Goal: Task Accomplishment & Management: Manage account settings

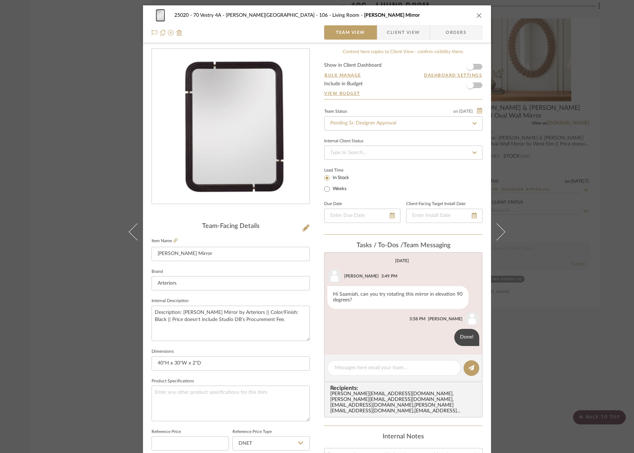
scroll to position [211, 0]
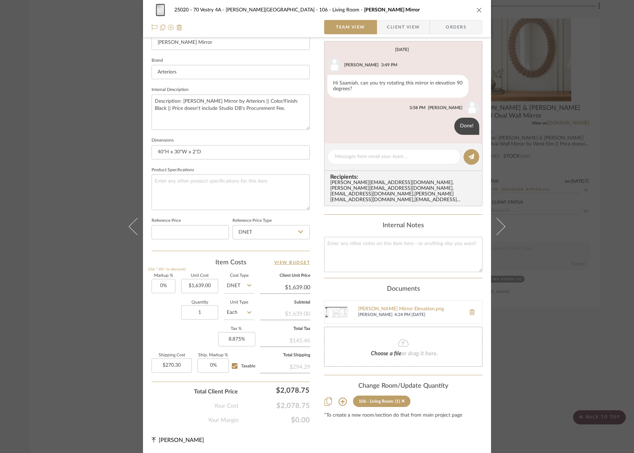
click at [552, 159] on div "25020 - 70 Vestry 4A - [PERSON_NAME] 106 - Living Room [PERSON_NAME] Mirror Tea…" at bounding box center [317, 226] width 634 height 453
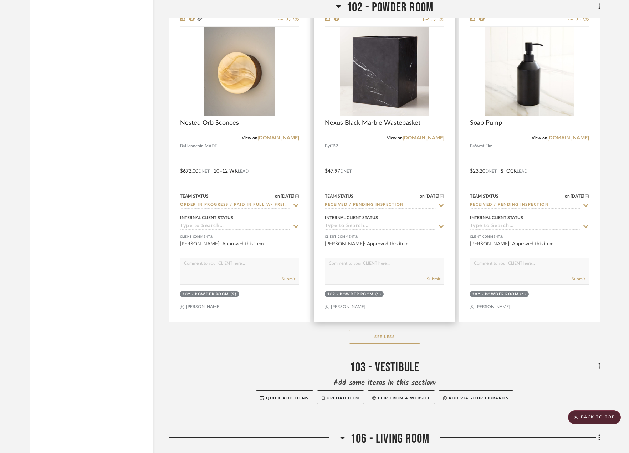
scroll to position [2727, 0]
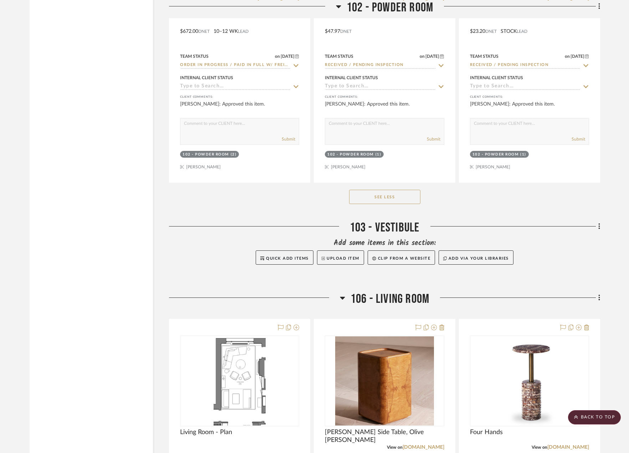
click at [600, 300] on icon at bounding box center [599, 298] width 1 height 6
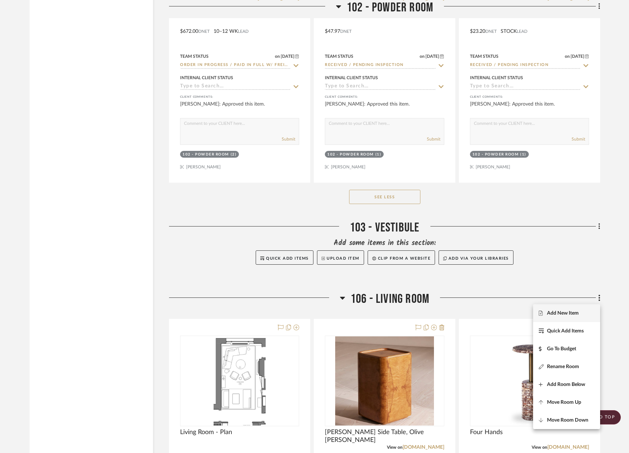
click at [569, 310] on span "Add New Item" at bounding box center [563, 313] width 32 height 6
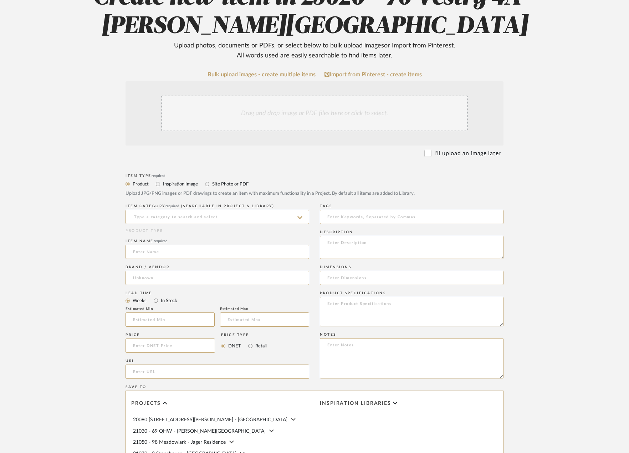
scroll to position [107, 0]
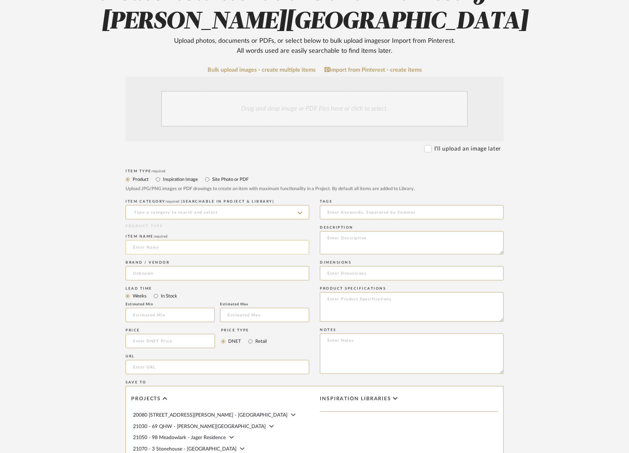
click at [176, 243] on input at bounding box center [218, 247] width 184 height 14
paste input "Shadow Leather Coasters"
type input "Shadow Leather Coasters"
click at [208, 371] on input "url" at bounding box center [218, 367] width 184 height 14
paste input "[URL][DOMAIN_NAME]"
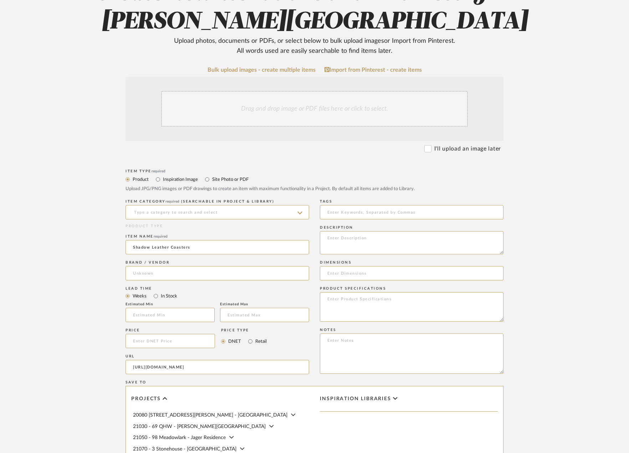
scroll to position [0, 15]
type input "[URL][DOMAIN_NAME]"
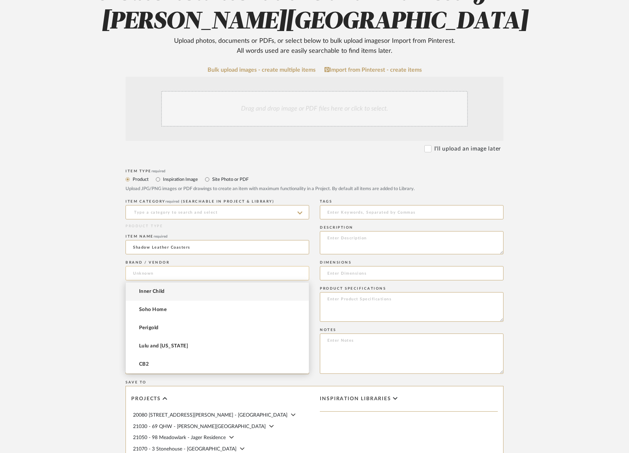
scroll to position [0, 0]
click at [182, 272] on input at bounding box center [218, 273] width 184 height 14
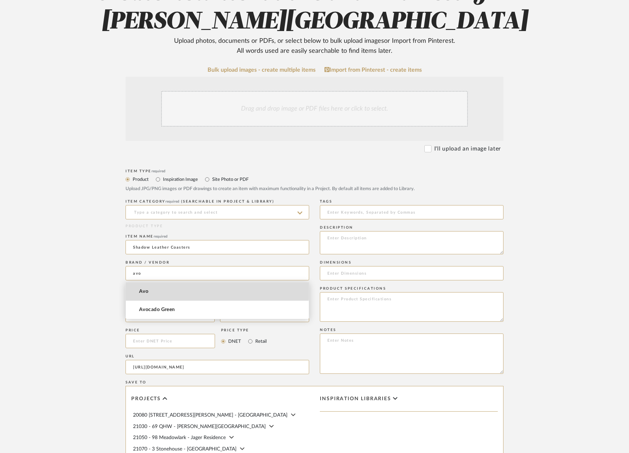
click at [176, 289] on mat-option "Avo" at bounding box center [217, 292] width 183 height 18
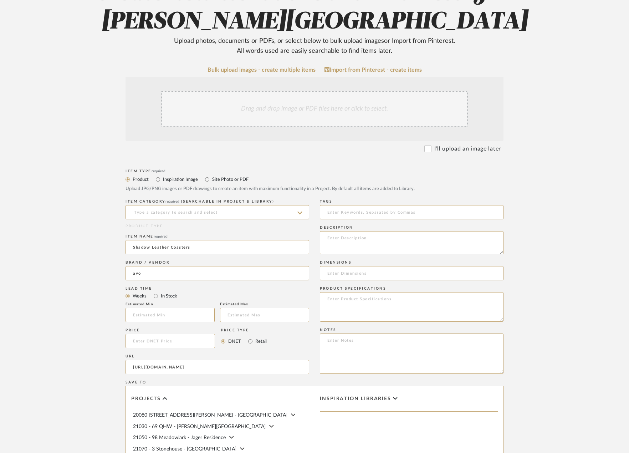
type input "Avo"
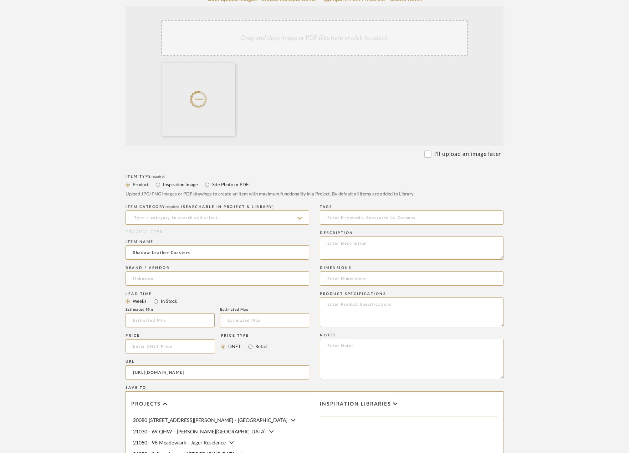
scroll to position [178, 0]
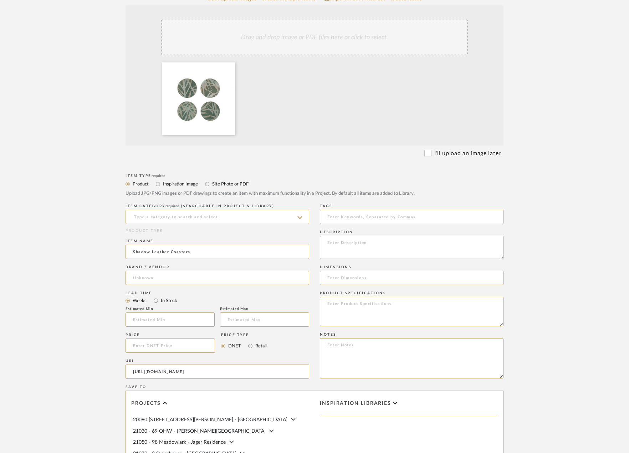
click at [231, 217] on input at bounding box center [218, 217] width 184 height 14
type input "c"
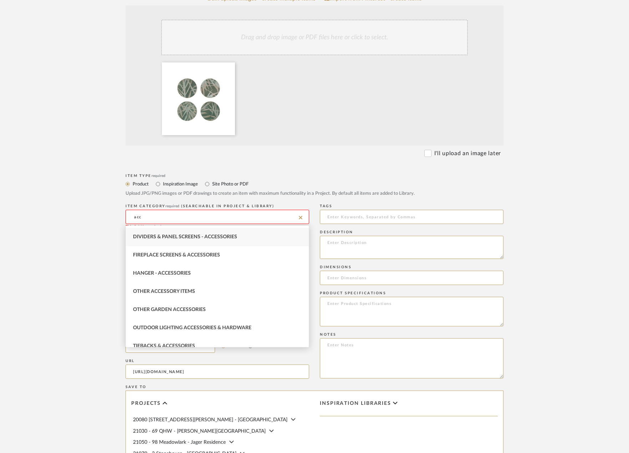
scroll to position [61, 0]
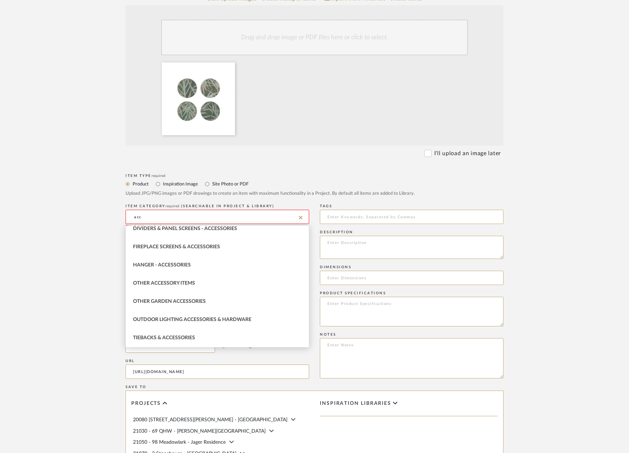
click at [202, 282] on div "Other Accessory Items" at bounding box center [217, 283] width 183 height 18
type input "Other Accessory Items"
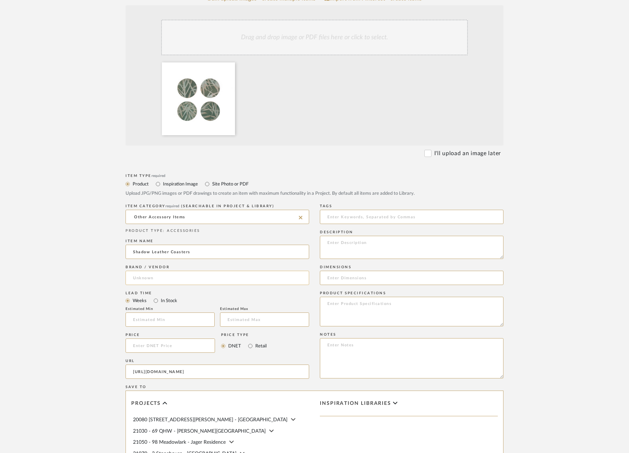
click at [205, 277] on input at bounding box center [218, 278] width 184 height 14
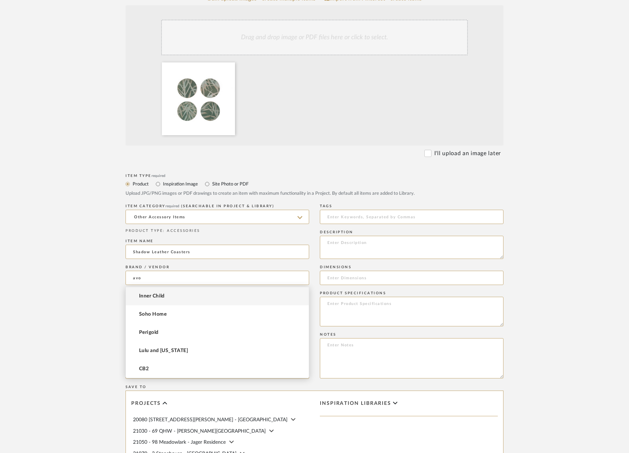
type input "avo"
click at [71, 282] on upload-items "Create new item in 25020 - 70 Vestry 4A - [PERSON_NAME] Upload photos, document…" at bounding box center [314, 239] width 629 height 733
click at [159, 279] on input at bounding box center [218, 278] width 184 height 14
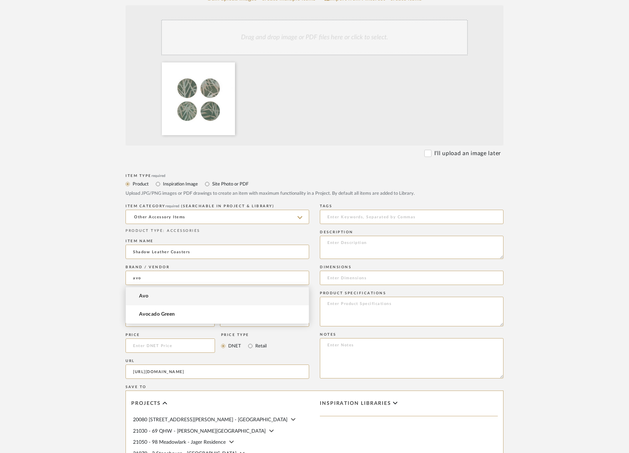
click at [183, 293] on mat-option "Avo" at bounding box center [217, 296] width 183 height 18
type input "Avo"
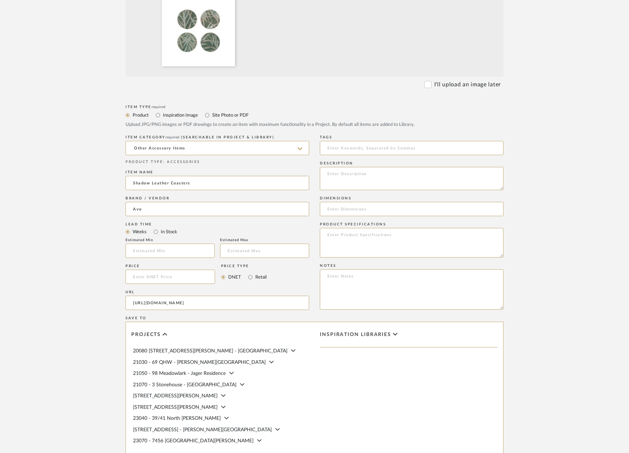
scroll to position [250, 0]
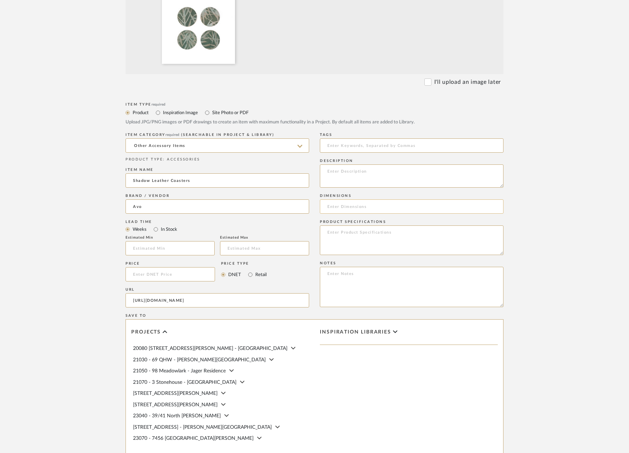
click at [385, 208] on input at bounding box center [412, 206] width 184 height 14
paste input "4” round"
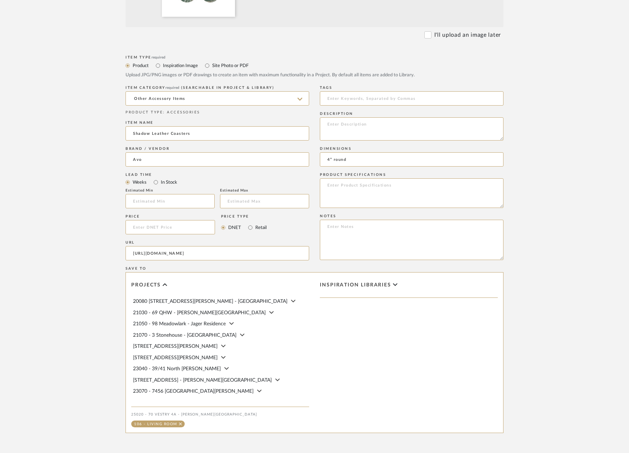
scroll to position [365, 0]
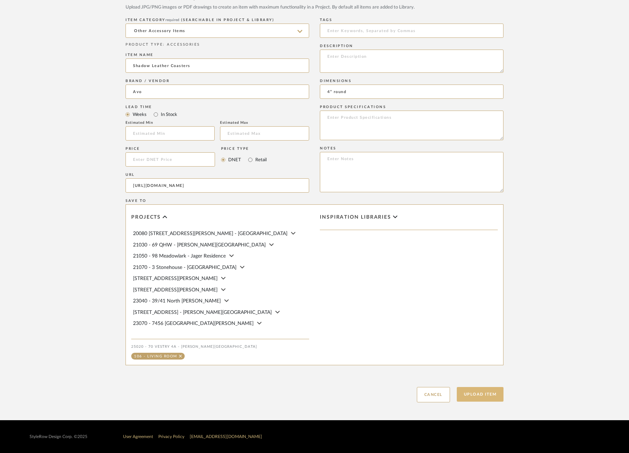
type input "4” round"
click at [496, 395] on button "Upload Item" at bounding box center [480, 394] width 47 height 15
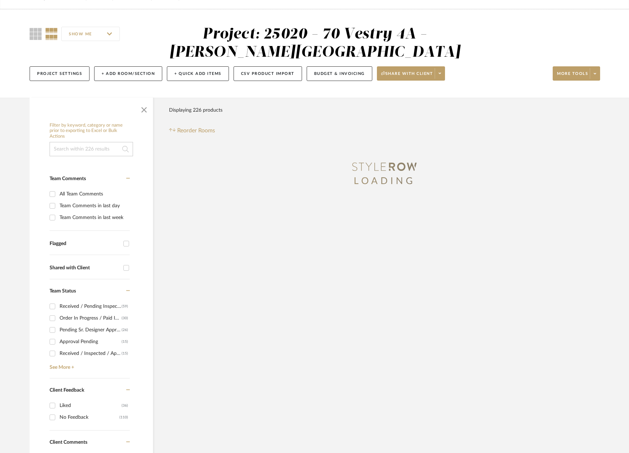
scroll to position [12, 0]
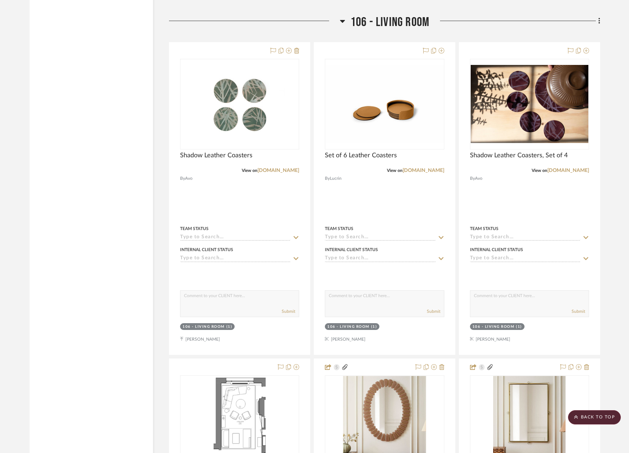
scroll to position [3009, 0]
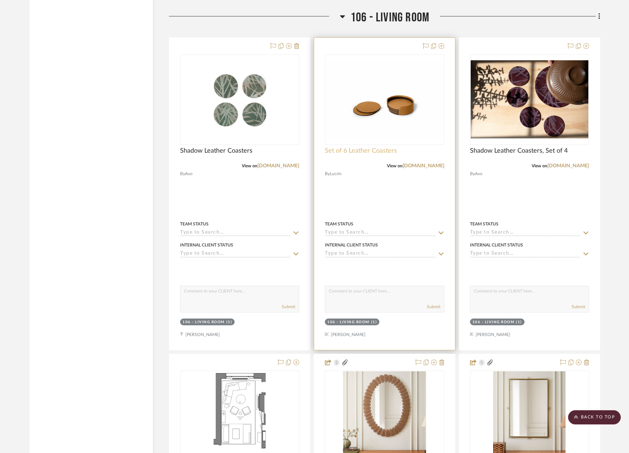
click at [372, 151] on span "Set of 6 Leather Coasters" at bounding box center [361, 151] width 72 height 8
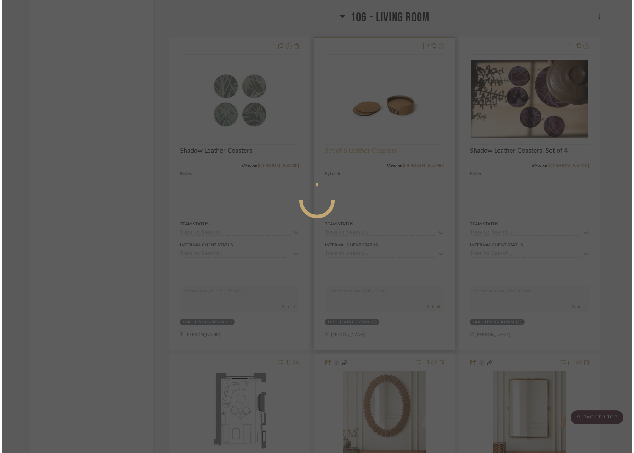
scroll to position [0, 0]
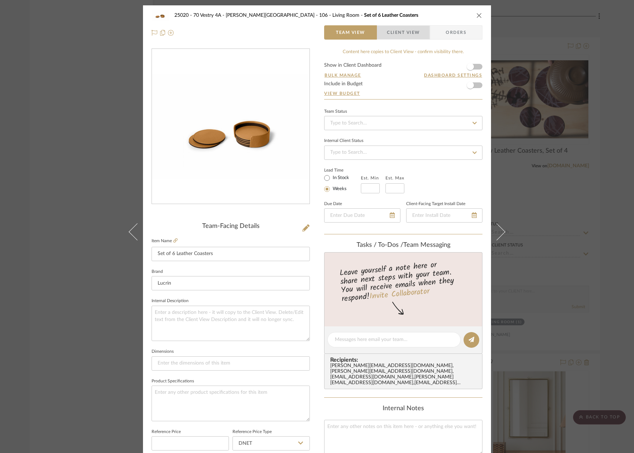
click at [395, 34] on span "Client View" at bounding box center [403, 32] width 33 height 14
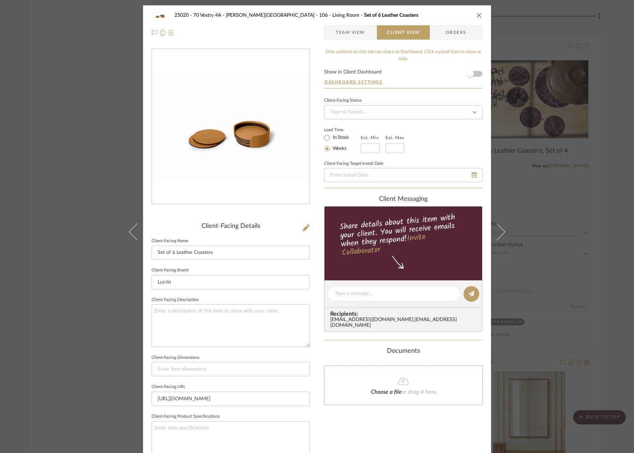
click at [477, 14] on icon "close" at bounding box center [480, 15] width 6 height 6
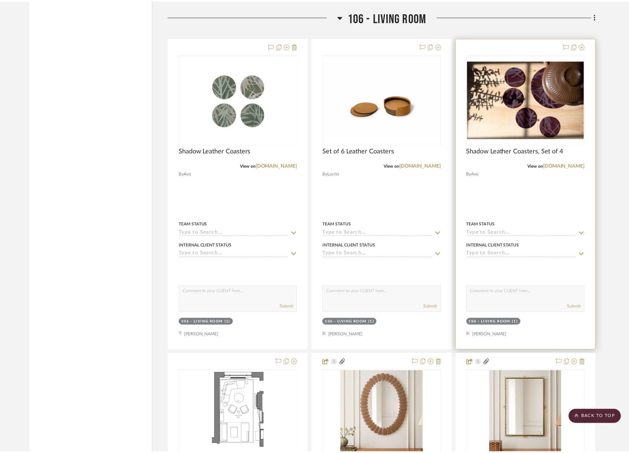
scroll to position [3009, 0]
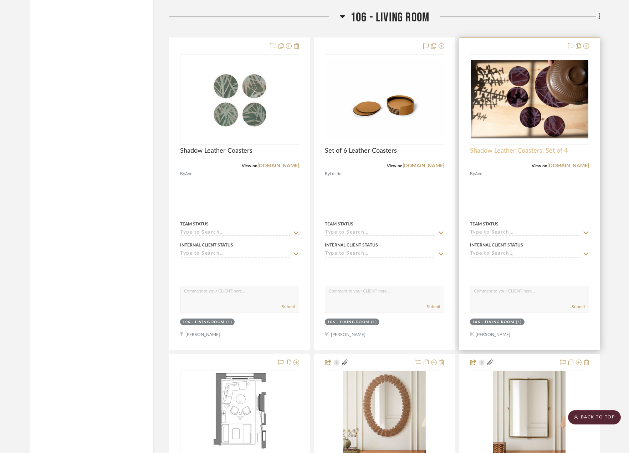
click at [520, 151] on span "Shadow Leather Coasters, Set of 4" at bounding box center [519, 151] width 98 height 8
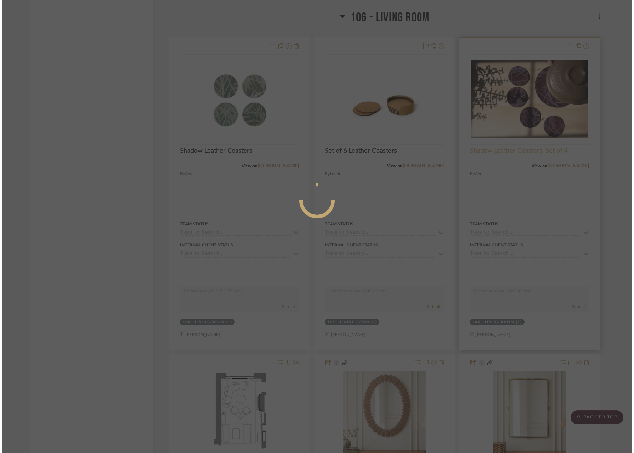
scroll to position [0, 0]
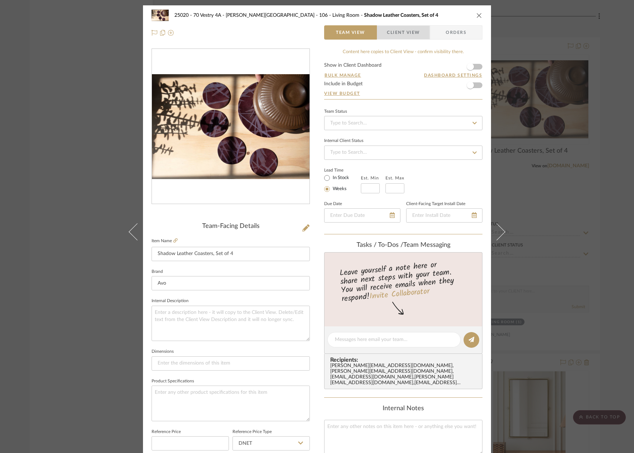
click at [405, 36] on span "Client View" at bounding box center [403, 32] width 33 height 14
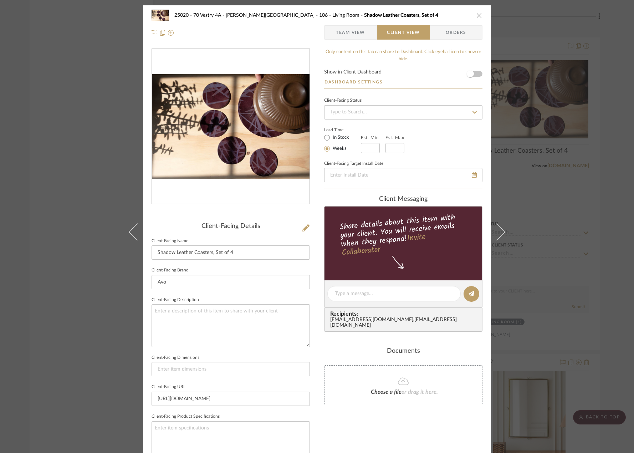
click at [583, 106] on div "25020 - 70 Vestry 4A - [PERSON_NAME] 106 - Living Room Shadow Leather Coasters,…" at bounding box center [317, 226] width 634 height 453
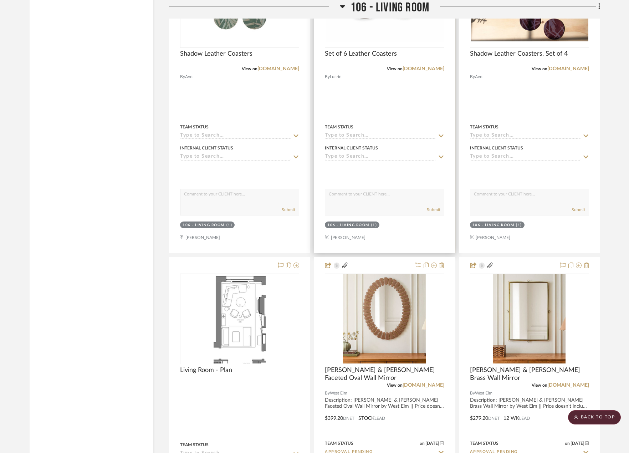
scroll to position [3187, 0]
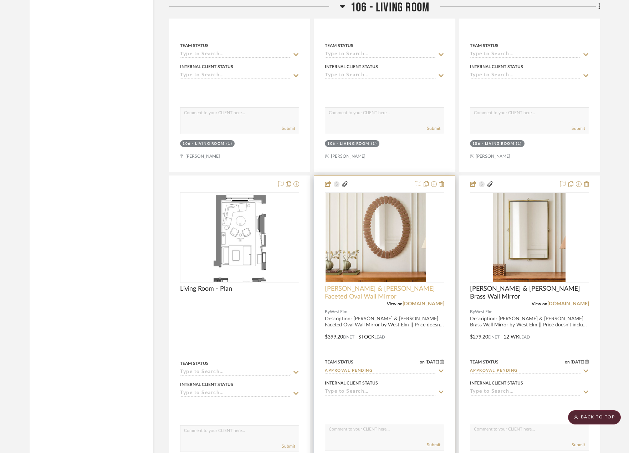
click at [379, 289] on span "[PERSON_NAME] & [PERSON_NAME] Faceted Oval Wall Mirror" at bounding box center [384, 293] width 119 height 16
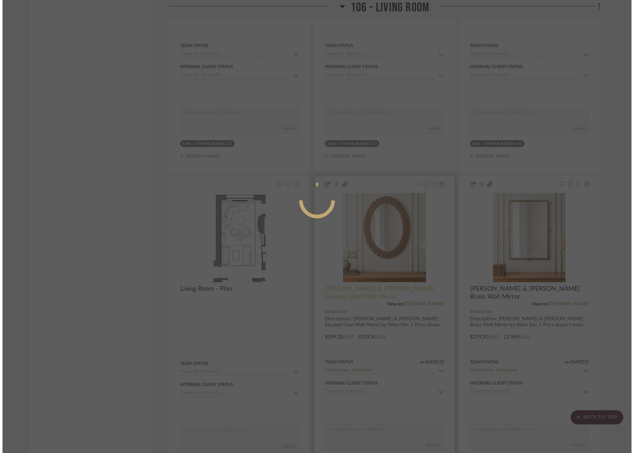
scroll to position [0, 0]
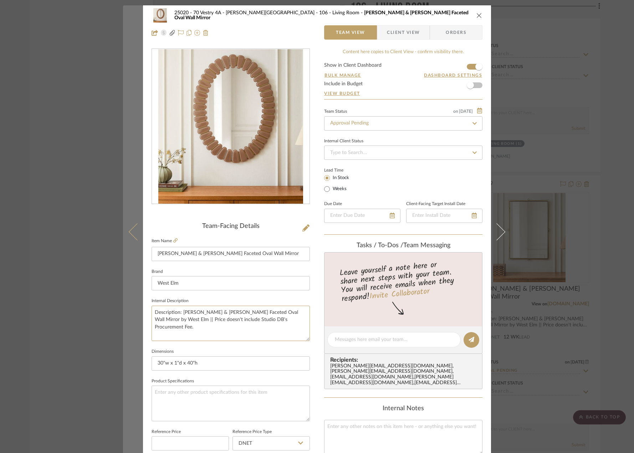
drag, startPoint x: 266, startPoint y: 317, endPoint x: 138, endPoint y: 300, distance: 129.0
click at [138, 300] on mat-dialog-content "25020 - 70 Vestry 4A - [PERSON_NAME] 106 - Living Room [PERSON_NAME] & [PERSON_…" at bounding box center [317, 334] width 388 height 659
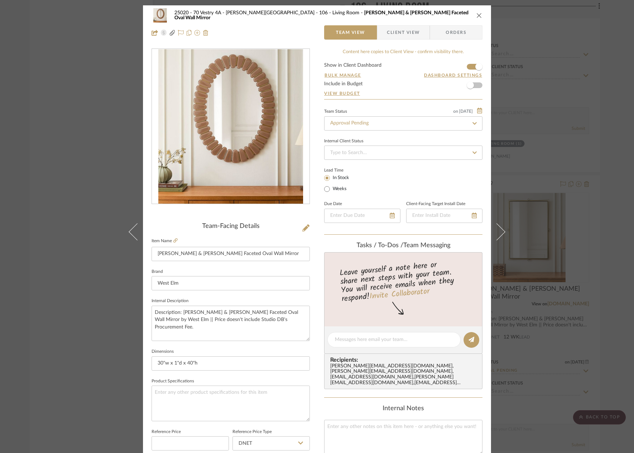
click at [73, 238] on div "25020 - 70 Vestry 4A - [PERSON_NAME] 106 - Living Room [PERSON_NAME] & [PERSON_…" at bounding box center [317, 226] width 634 height 453
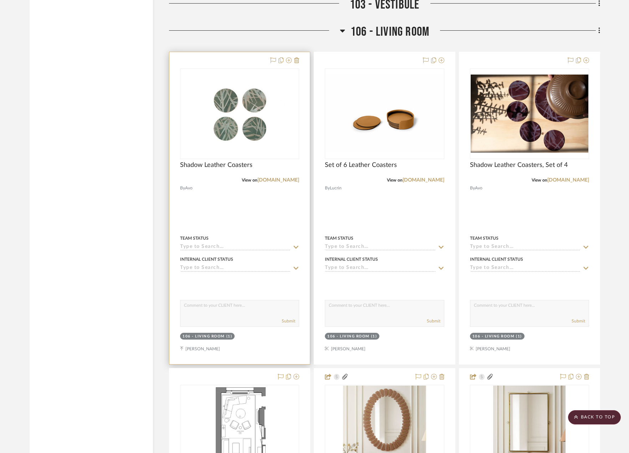
scroll to position [2937, 0]
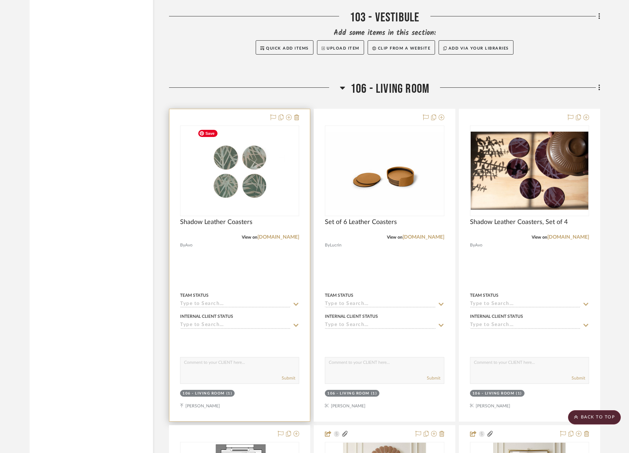
click at [240, 177] on img "0" at bounding box center [240, 170] width 90 height 89
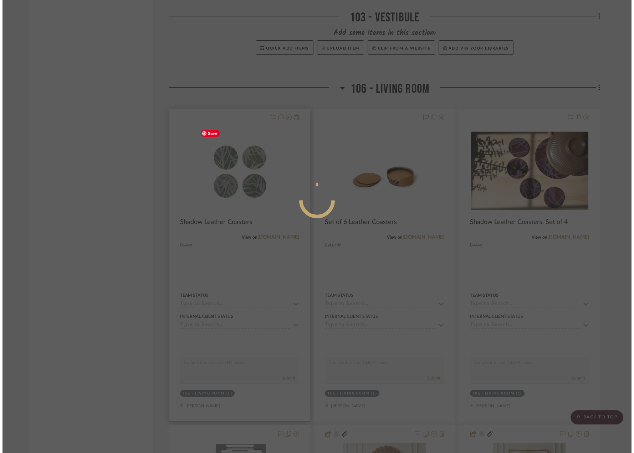
scroll to position [0, 0]
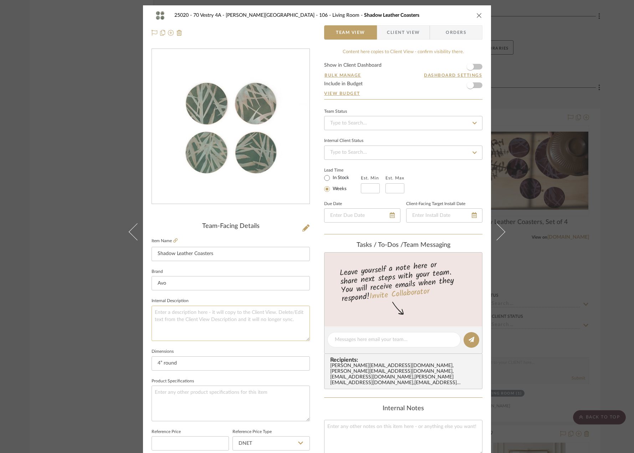
click at [189, 321] on textarea at bounding box center [231, 323] width 158 height 35
paste textarea "Description: [PERSON_NAME] & [PERSON_NAME] Faceted Oval Wall Mirror by West Elm…"
type textarea "Description: [PERSON_NAME] & [PERSON_NAME] Faceted Oval Wall Mirror by West Elm…"
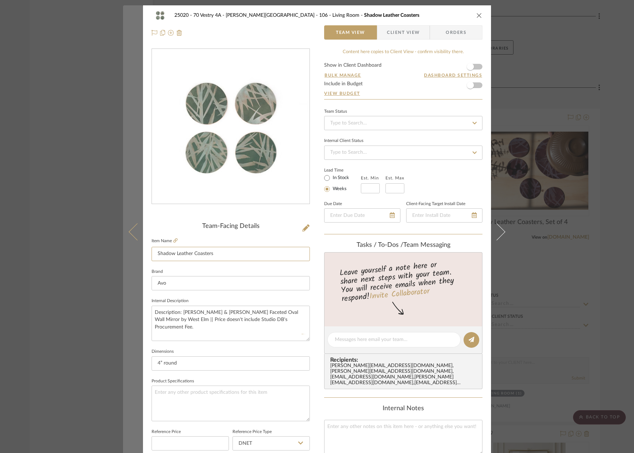
drag, startPoint x: 219, startPoint y: 256, endPoint x: 133, endPoint y: 250, distance: 86.6
click at [133, 250] on mat-dialog-content "25020 - 70 Vestry 4A - [PERSON_NAME] 106 - Living Room Shadow Leather Coasters …" at bounding box center [317, 334] width 388 height 659
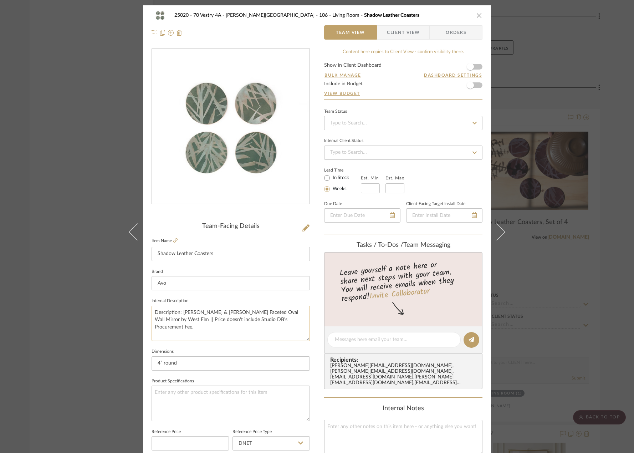
drag, startPoint x: 181, startPoint y: 314, endPoint x: 268, endPoint y: 313, distance: 87.4
click at [268, 313] on textarea "Description: [PERSON_NAME] & [PERSON_NAME] Faceted Oval Wall Mirror by West Elm…" at bounding box center [231, 323] width 158 height 35
paste textarea "Shadow Leather Coasters"
drag, startPoint x: 282, startPoint y: 314, endPoint x: 262, endPoint y: 313, distance: 20.0
click at [262, 313] on textarea "Description: Shadow Leather Coasters Set of 4 by West Elm || Price doesn't incl…" at bounding box center [231, 323] width 158 height 35
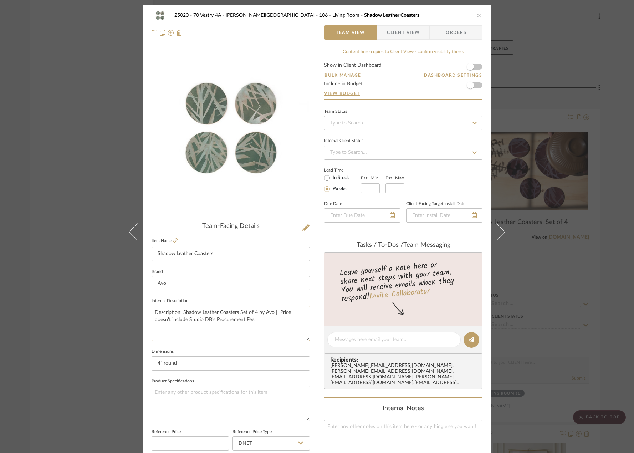
type textarea "Description: Shadow Leather Coasters Set of 4 by Avo || Price doesn't include S…"
click at [261, 349] on fieldset "Dimensions 4” round" at bounding box center [231, 359] width 158 height 24
click at [391, 122] on input at bounding box center [403, 123] width 158 height 14
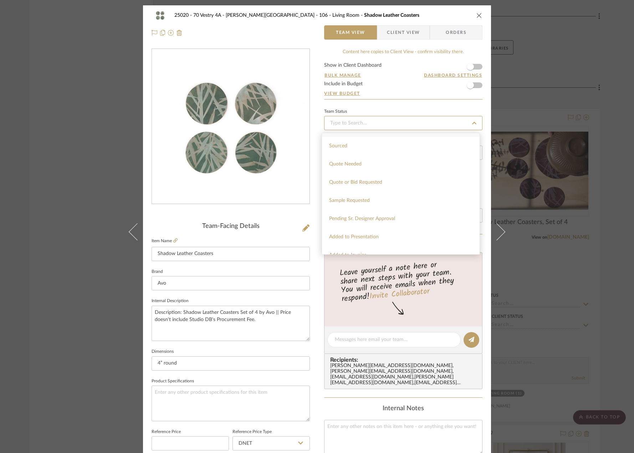
scroll to position [250, 0]
click at [546, 196] on div "25020 - 70 Vestry 4A - [PERSON_NAME] 106 - Living Room Shadow Leather Coasters …" at bounding box center [317, 226] width 634 height 453
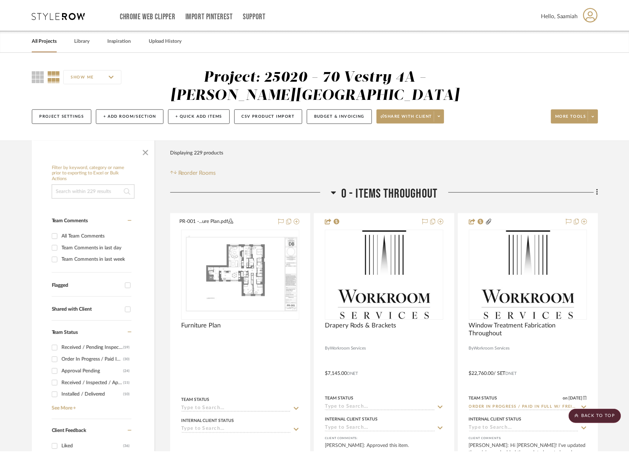
scroll to position [2937, 0]
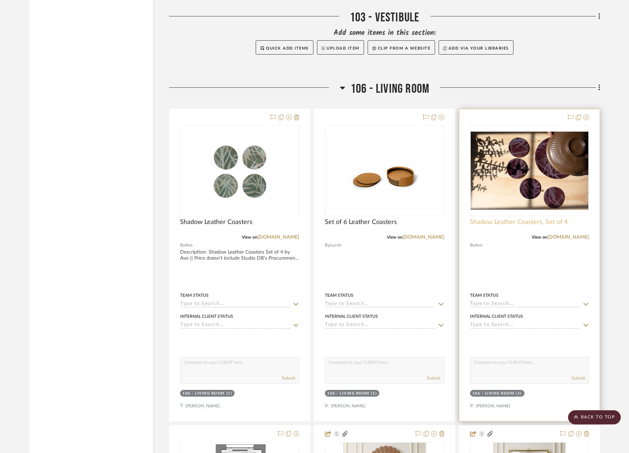
click at [506, 221] on span "Shadow Leather Coasters, Set of 4" at bounding box center [519, 222] width 98 height 8
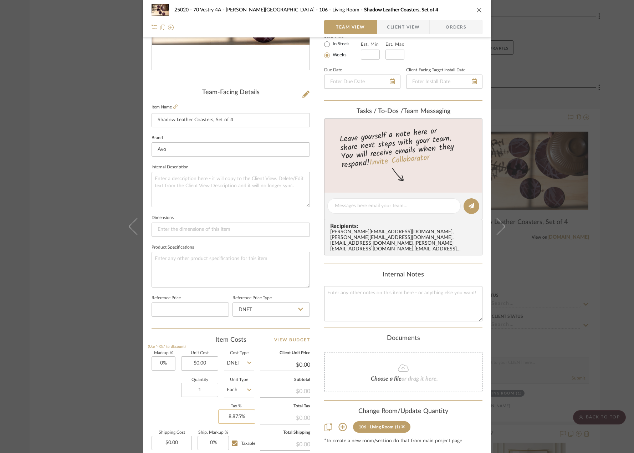
scroll to position [211, 0]
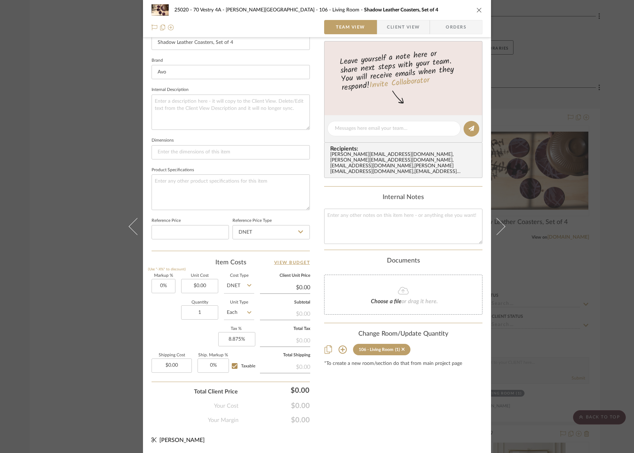
click at [519, 308] on div "25020 - 70 Vestry 4A - [PERSON_NAME] 106 - Living Room Shadow Leather Coasters,…" at bounding box center [317, 226] width 634 height 453
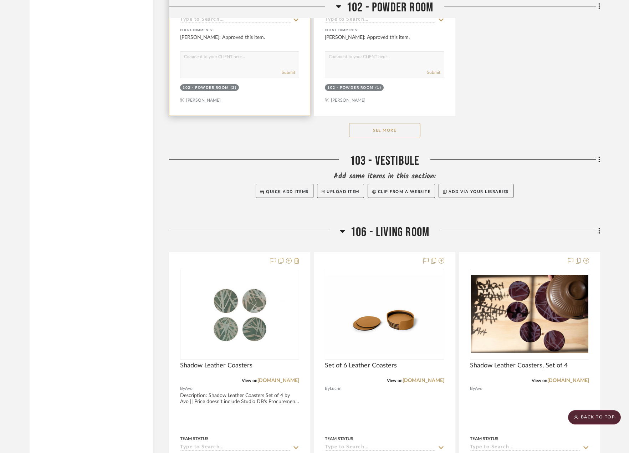
scroll to position [2937, 0]
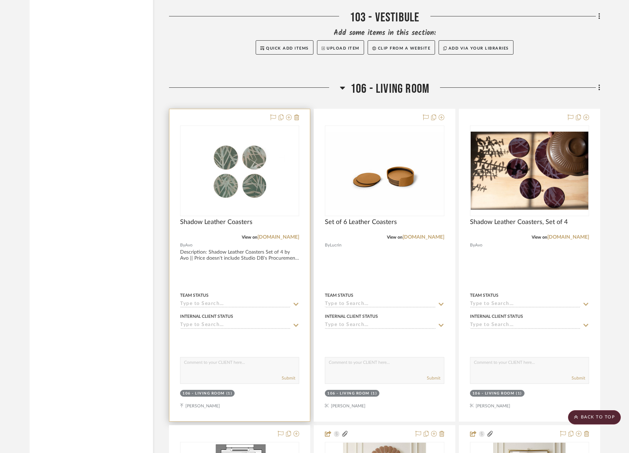
click at [221, 303] on input at bounding box center [235, 304] width 111 height 7
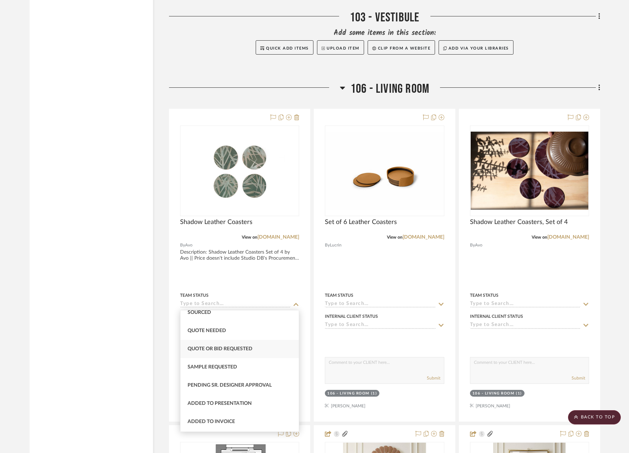
scroll to position [250, 0]
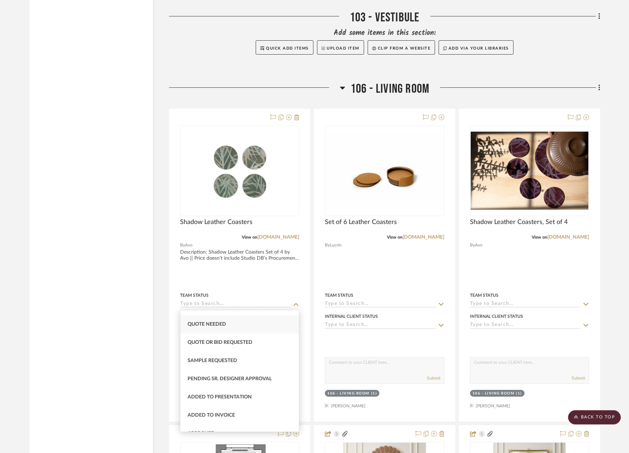
click at [218, 330] on div "Quote Needed" at bounding box center [240, 324] width 118 height 18
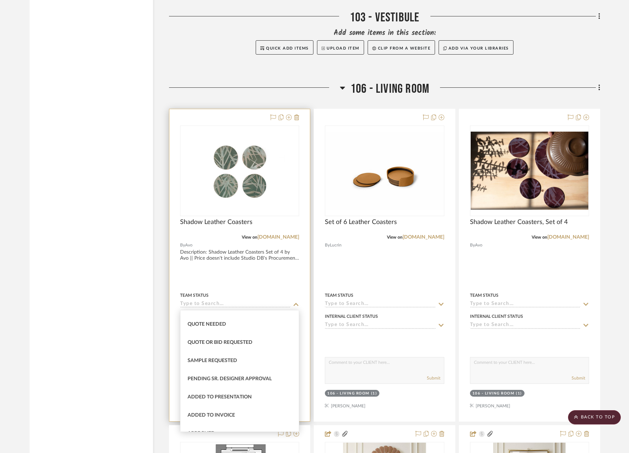
type input "[DATE]"
type input "Quote Needed"
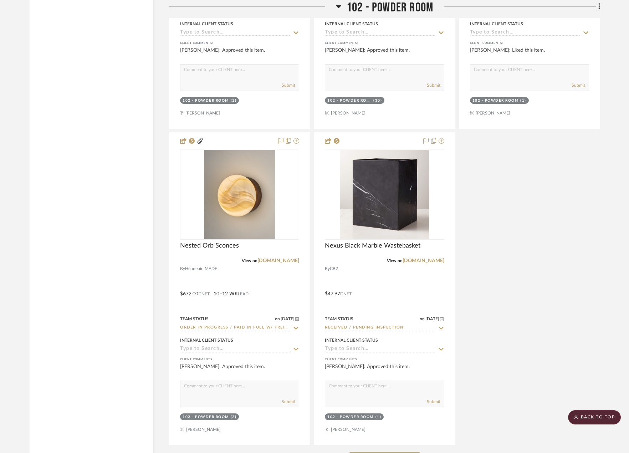
scroll to position [2367, 0]
